Goal: Transaction & Acquisition: Download file/media

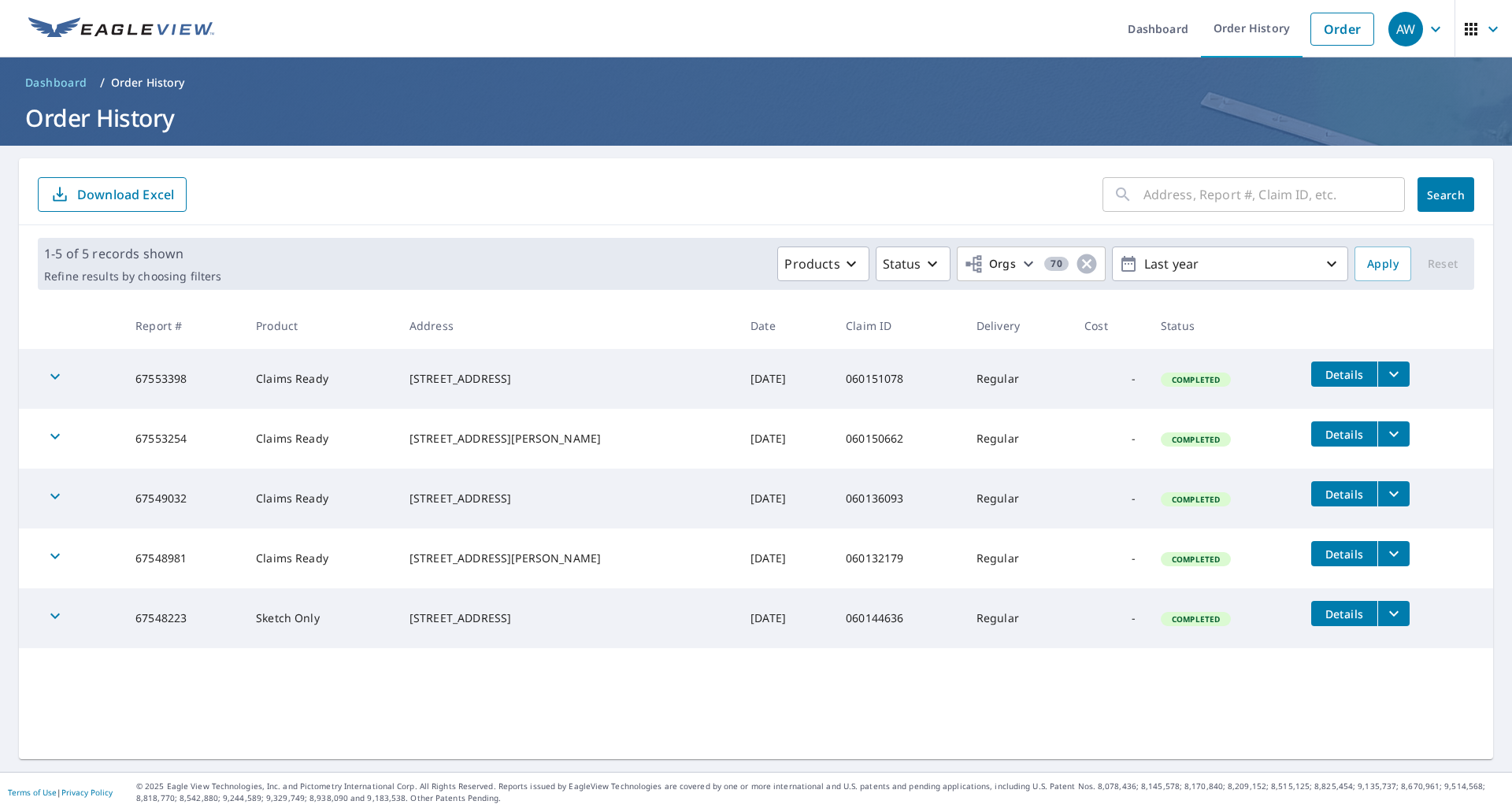
click at [1231, 203] on input "text" at bounding box center [1274, 195] width 261 height 44
paste input "060132384"
type input "060132384"
click button "Search" at bounding box center [1446, 194] width 57 height 35
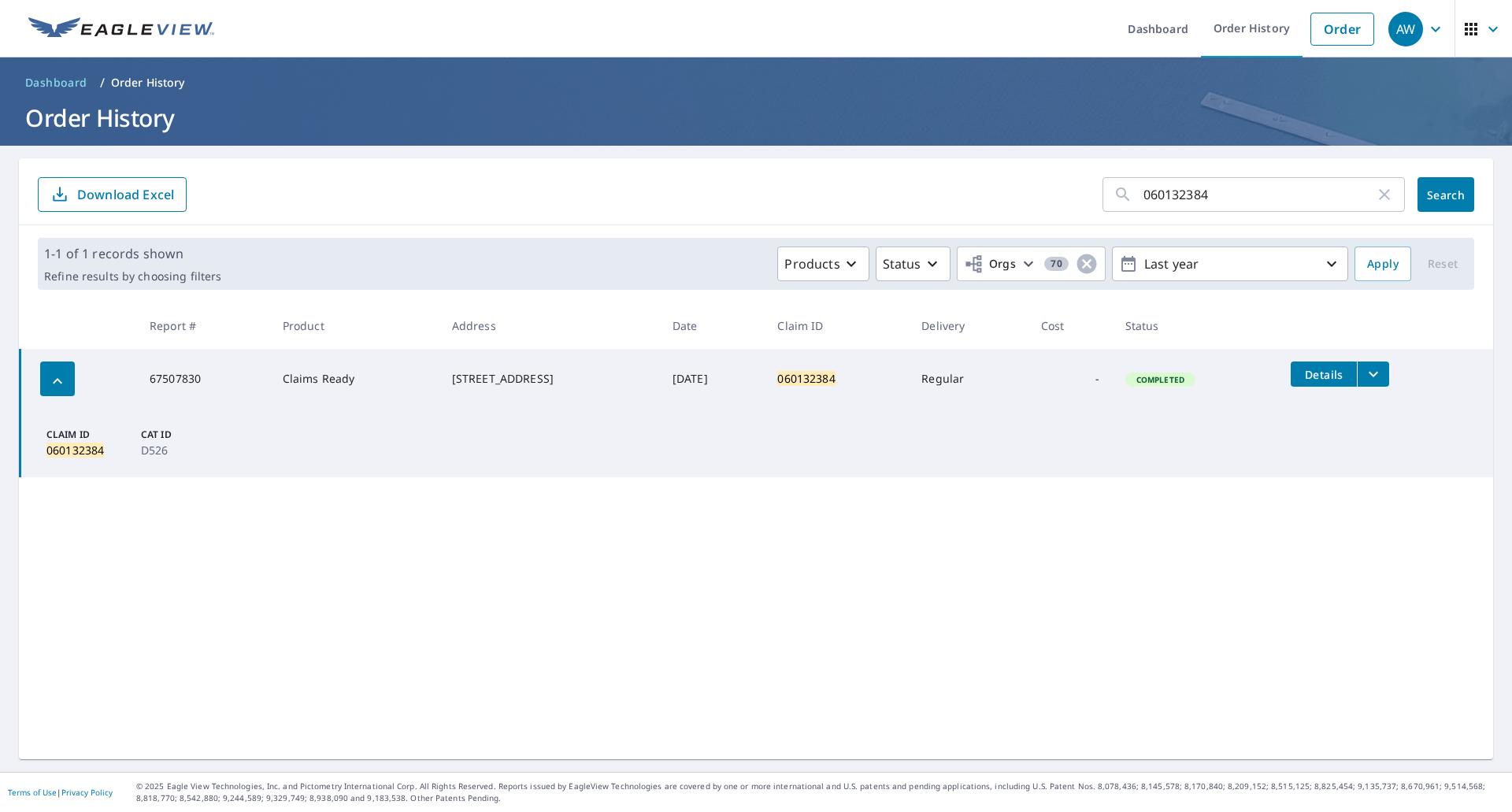
click at [1366, 379] on button "filesDropdownBtn-67507830" at bounding box center [1372, 374] width 32 height 25
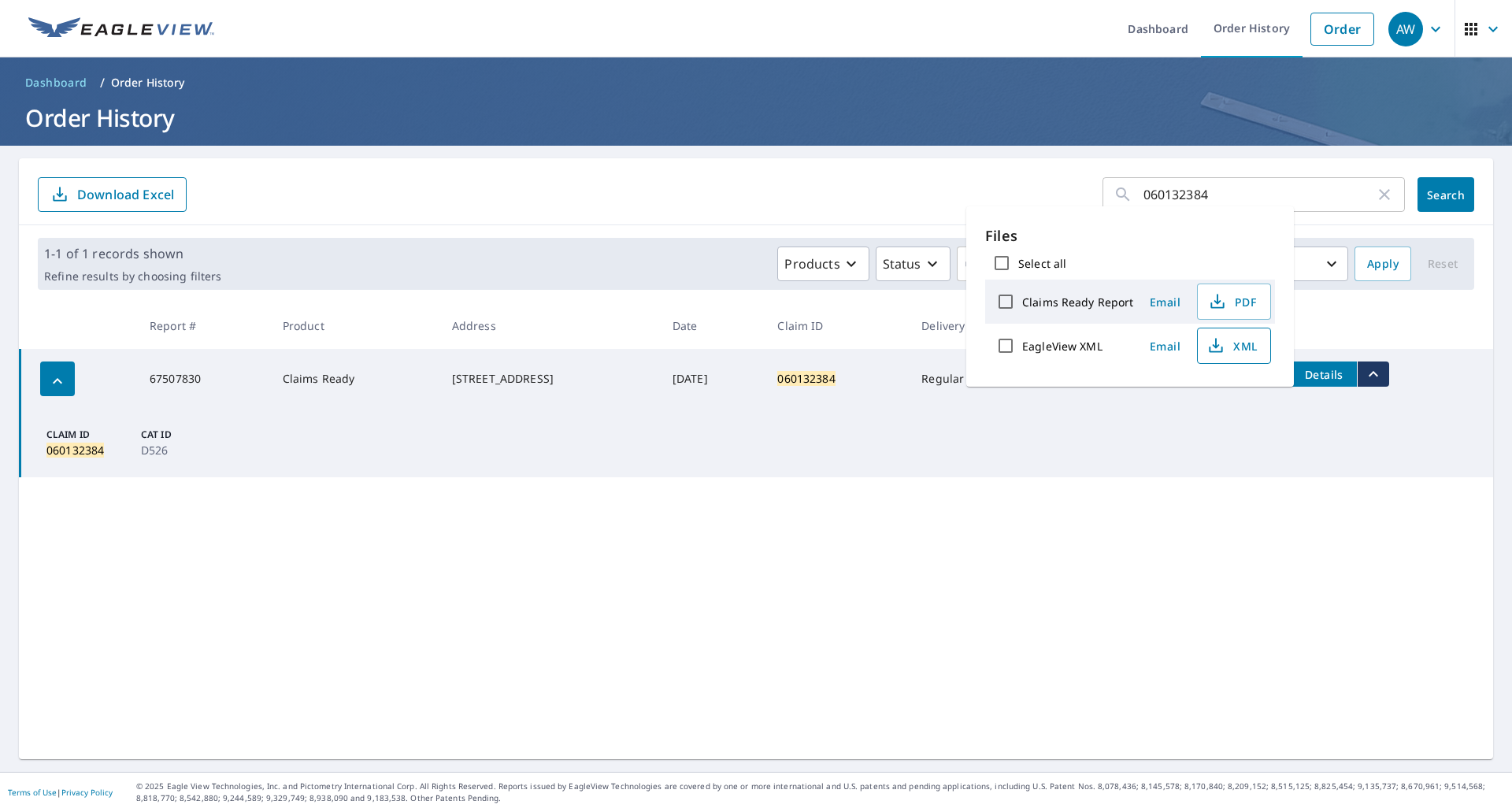
click at [1226, 339] on span "XML" at bounding box center [1233, 346] width 51 height 19
